Goal: Transaction & Acquisition: Purchase product/service

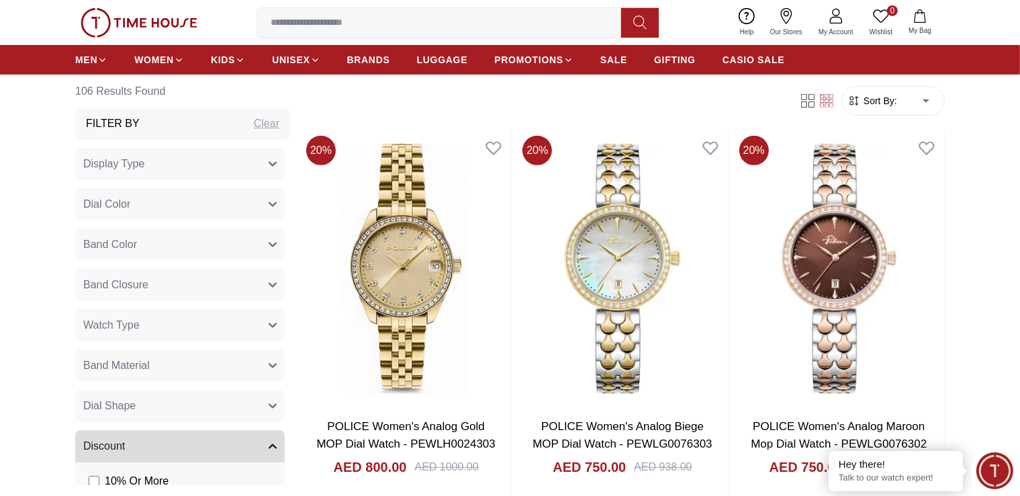
scroll to position [269, 0]
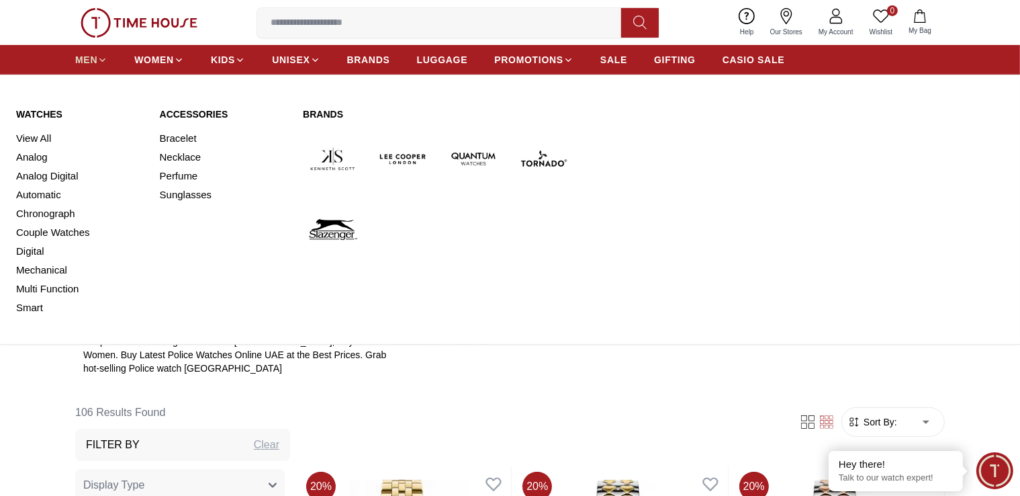
click at [91, 60] on span "MEN" at bounding box center [86, 59] width 22 height 13
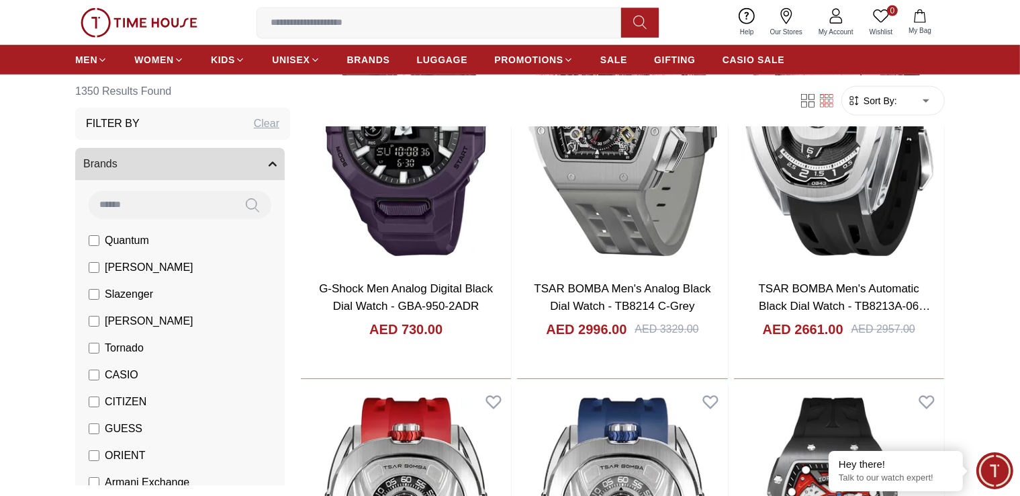
scroll to position [1411, 0]
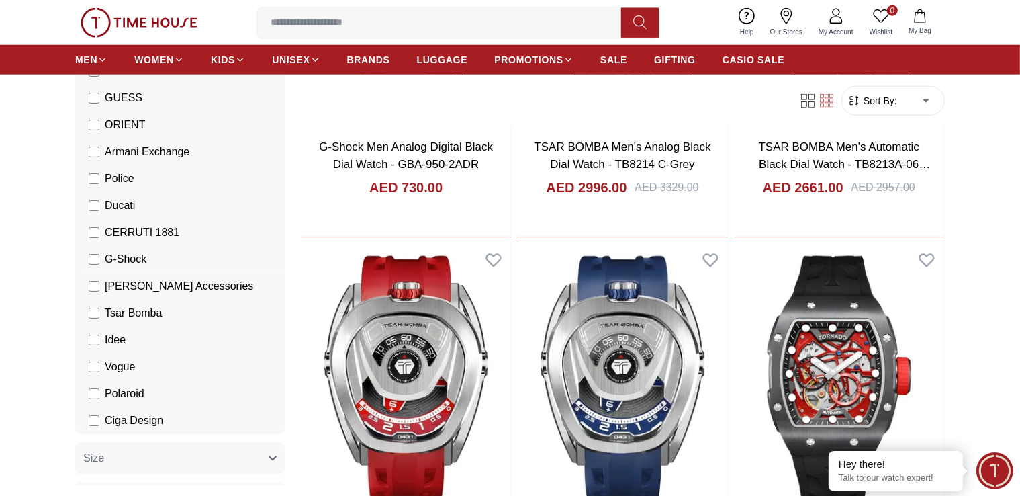
scroll to position [336, 0]
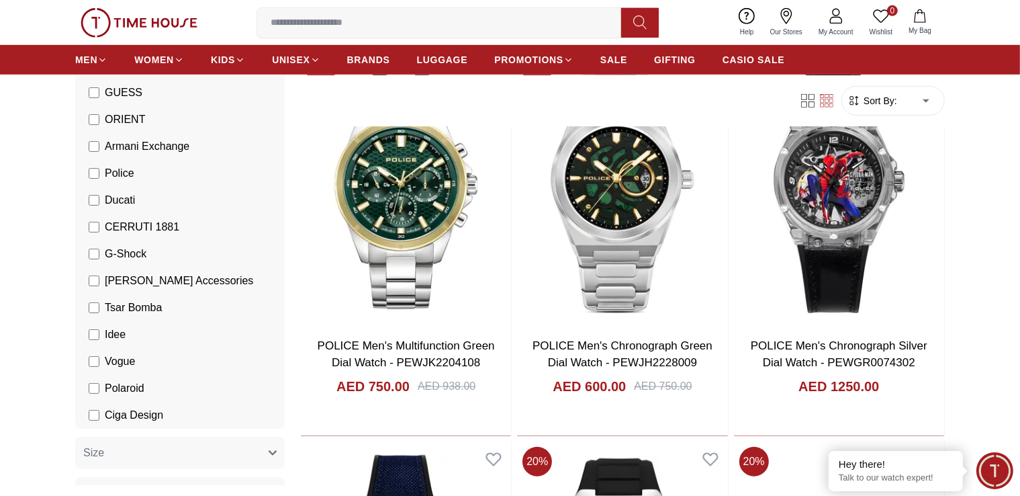
scroll to position [1142, 0]
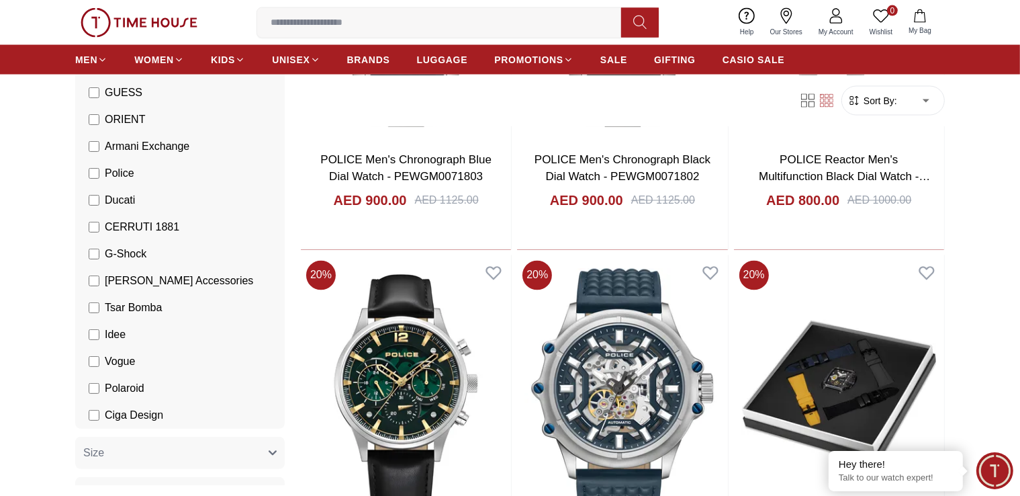
scroll to position [2351, 0]
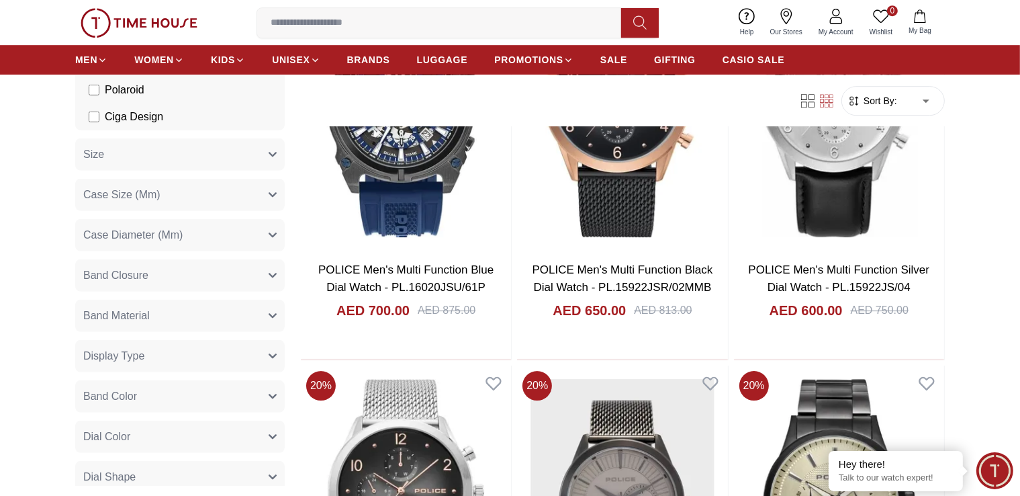
scroll to position [836, 0]
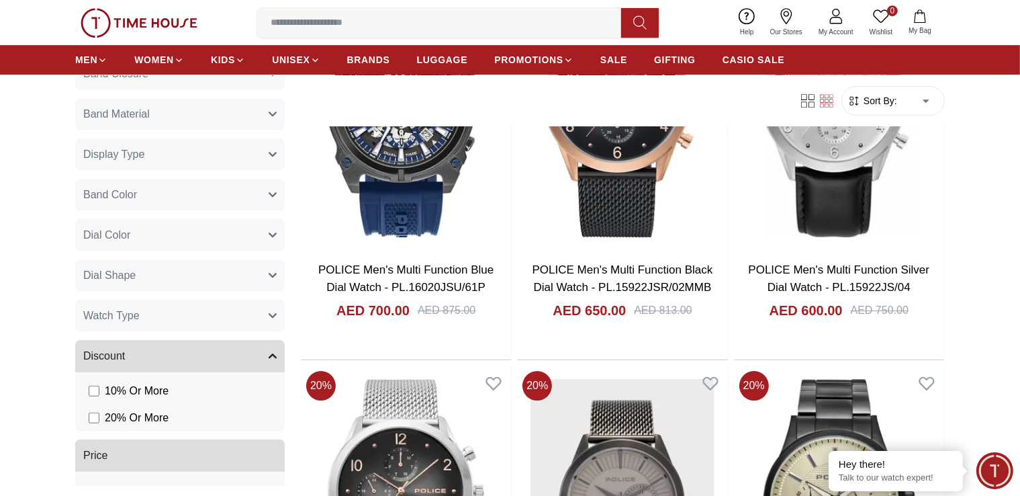
click at [228, 318] on button "Watch Type" at bounding box center [180, 316] width 210 height 32
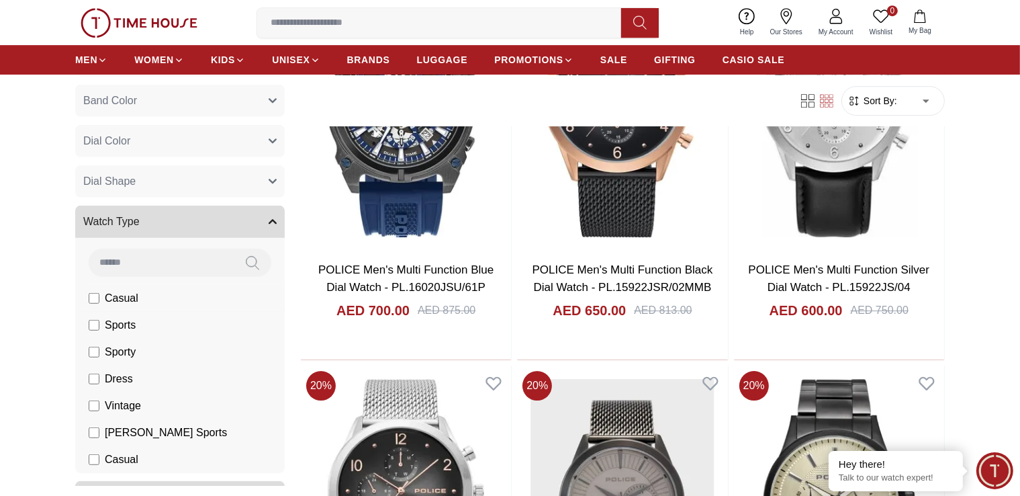
scroll to position [1037, 0]
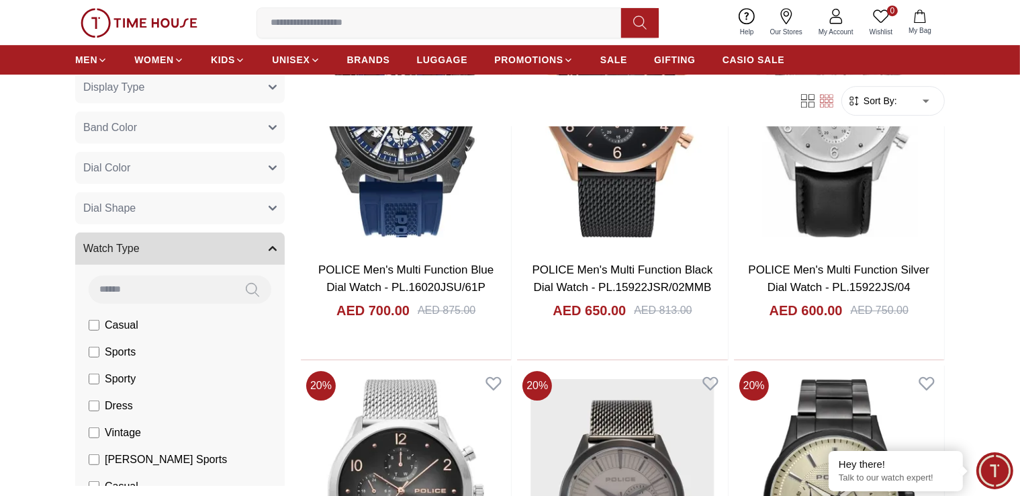
click at [243, 251] on button "Watch Type" at bounding box center [180, 248] width 210 height 32
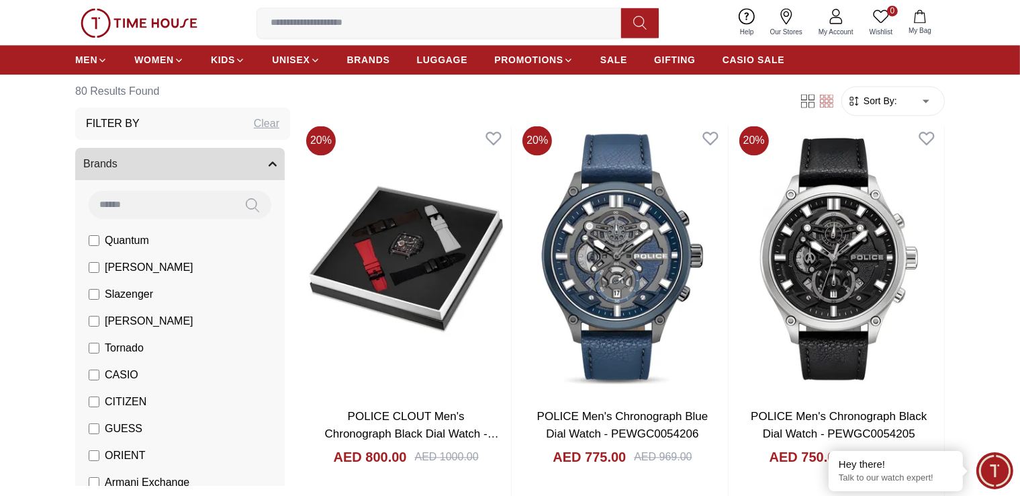
scroll to position [2821, 0]
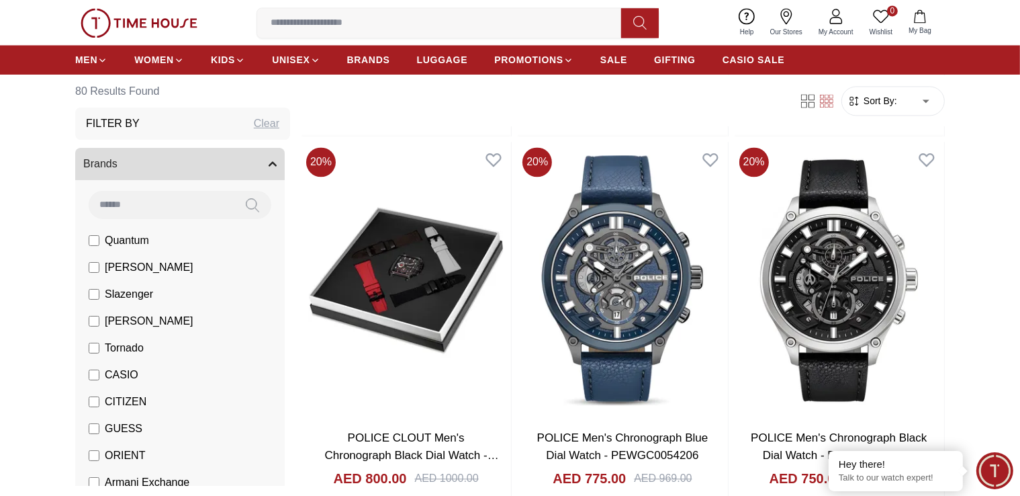
click at [289, 24] on input at bounding box center [444, 22] width 375 height 27
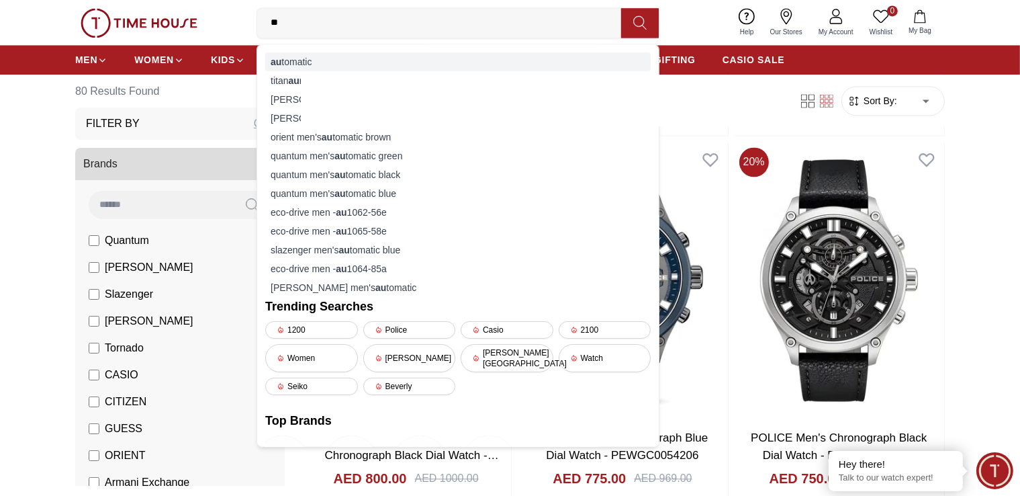
type input "**"
click at [306, 58] on div "au tomatic" at bounding box center [458, 61] width 386 height 19
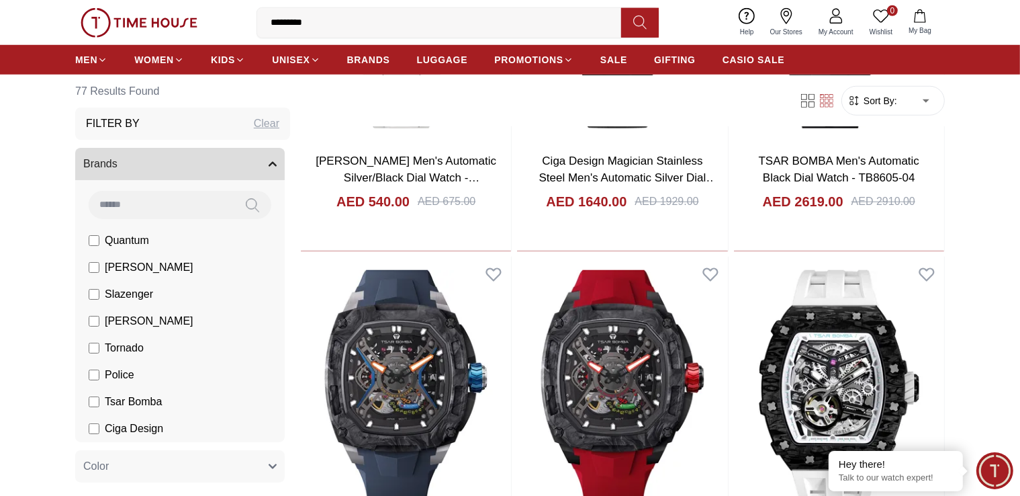
scroll to position [1142, 0]
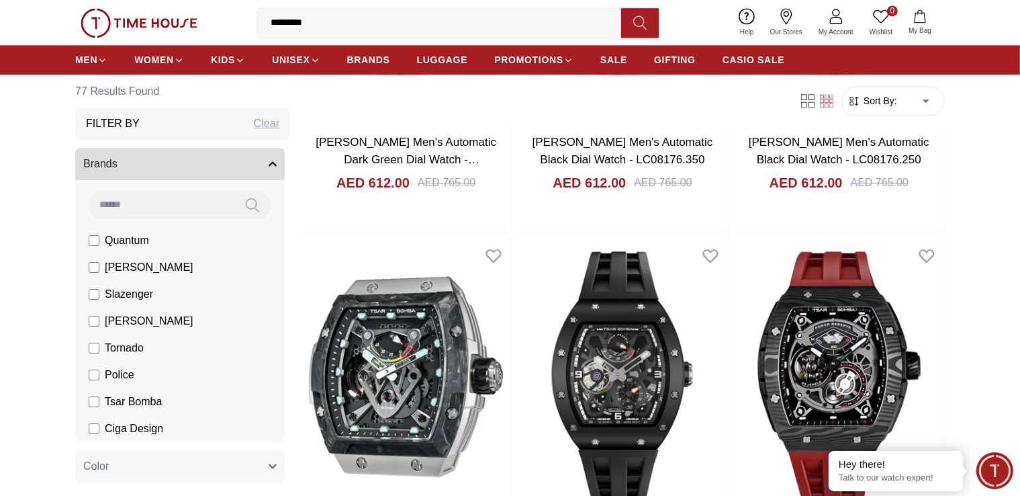
scroll to position [3157, 0]
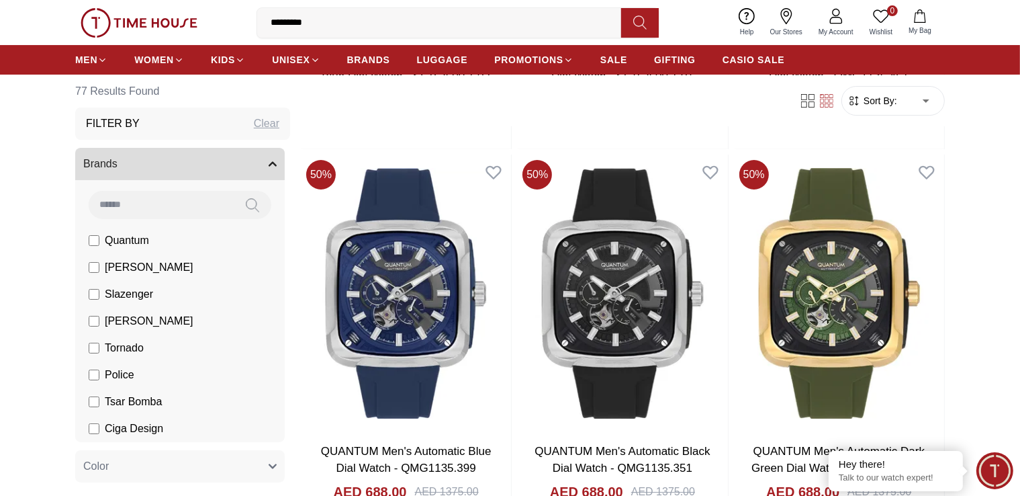
scroll to position [4837, 0]
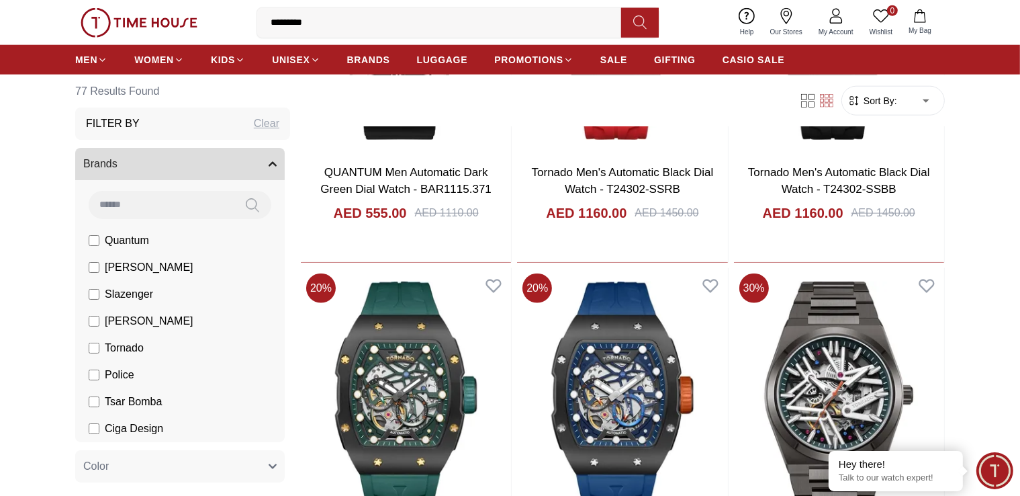
scroll to position [6650, 0]
